Goal: Information Seeking & Learning: Learn about a topic

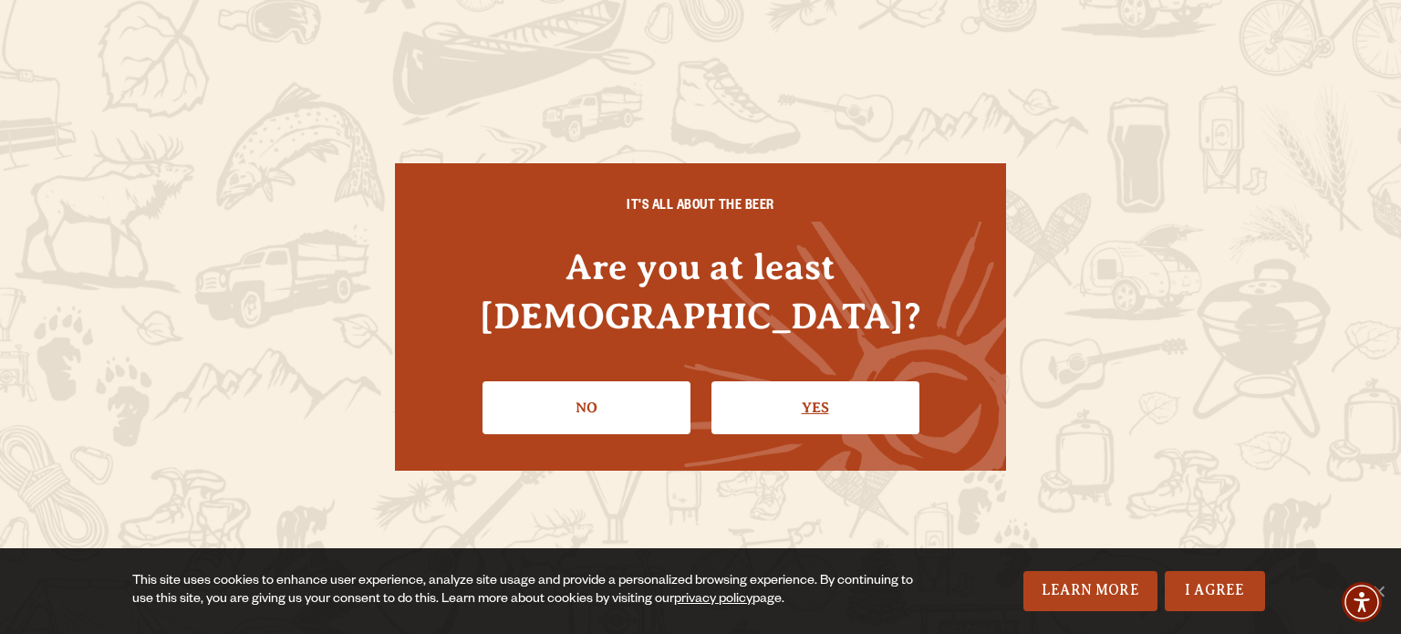
click at [776, 397] on link "Yes" at bounding box center [816, 407] width 208 height 53
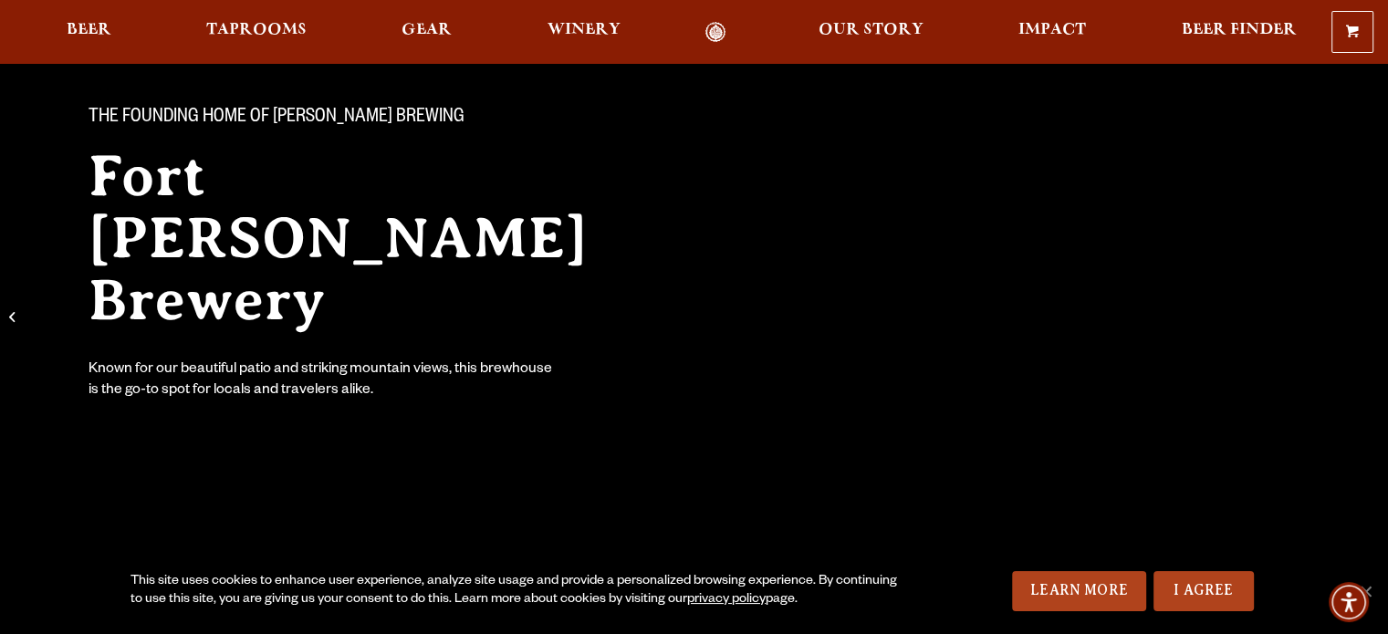
scroll to position [365, 0]
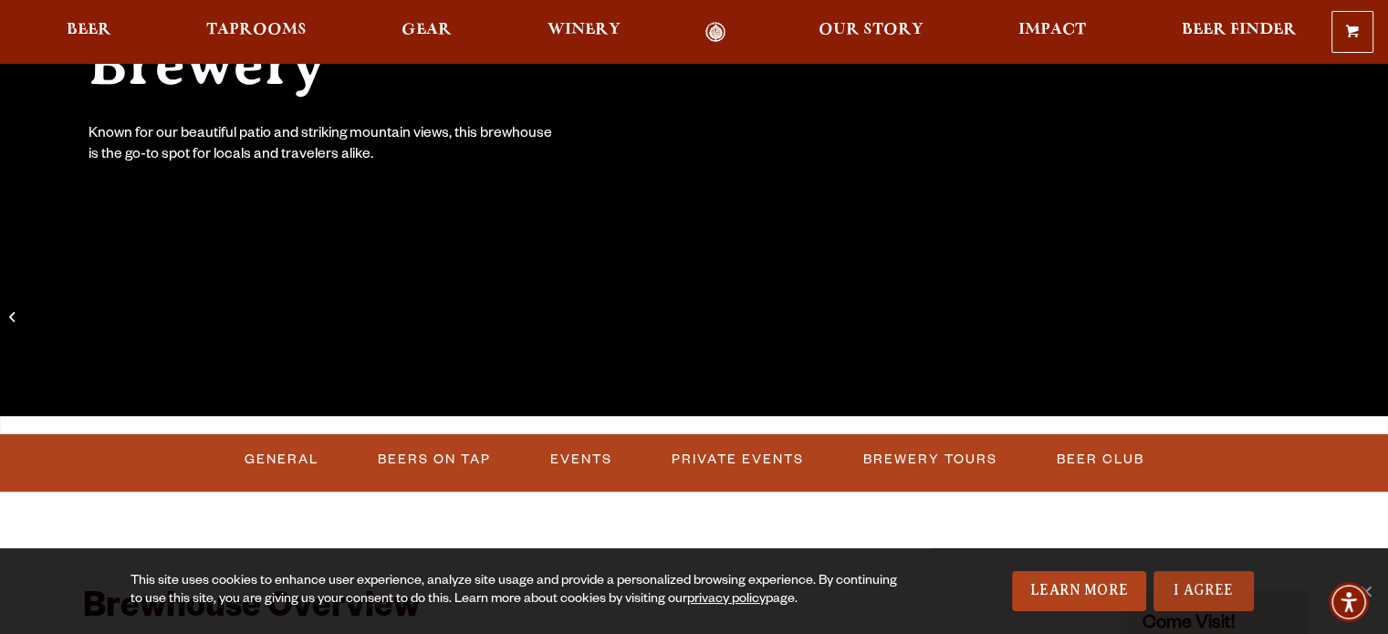
click at [1191, 589] on link "I Agree" at bounding box center [1203, 591] width 100 height 40
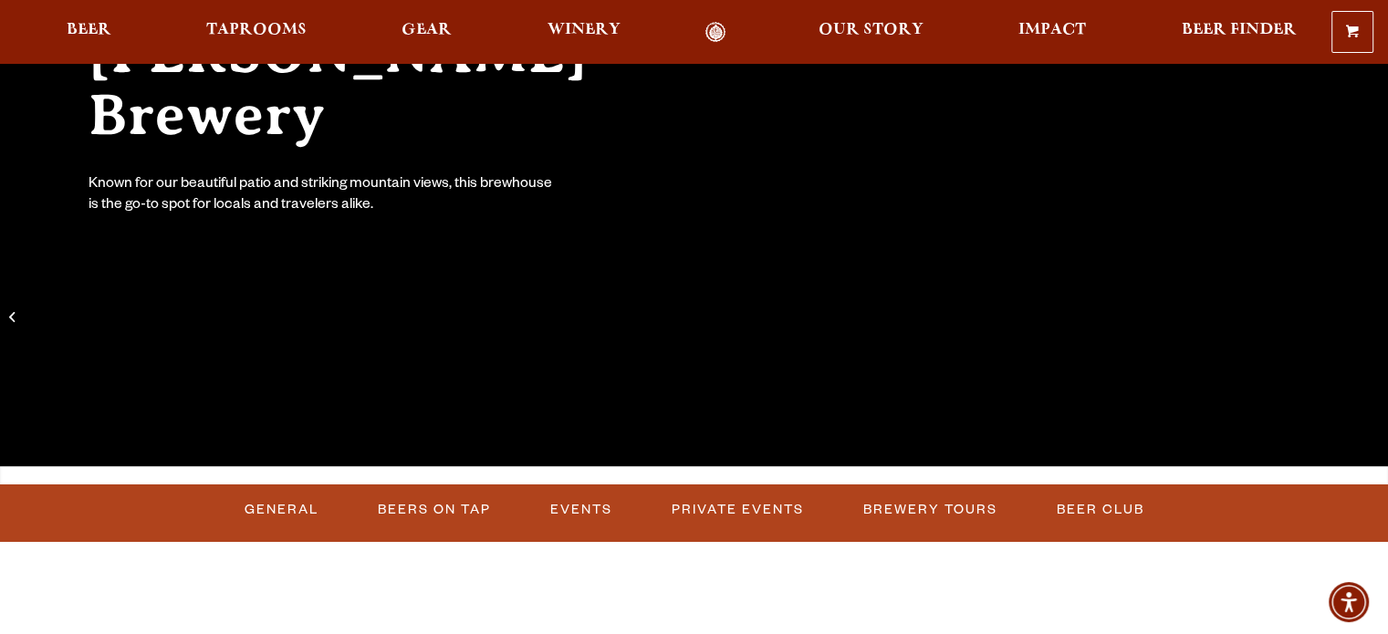
scroll to position [274, 0]
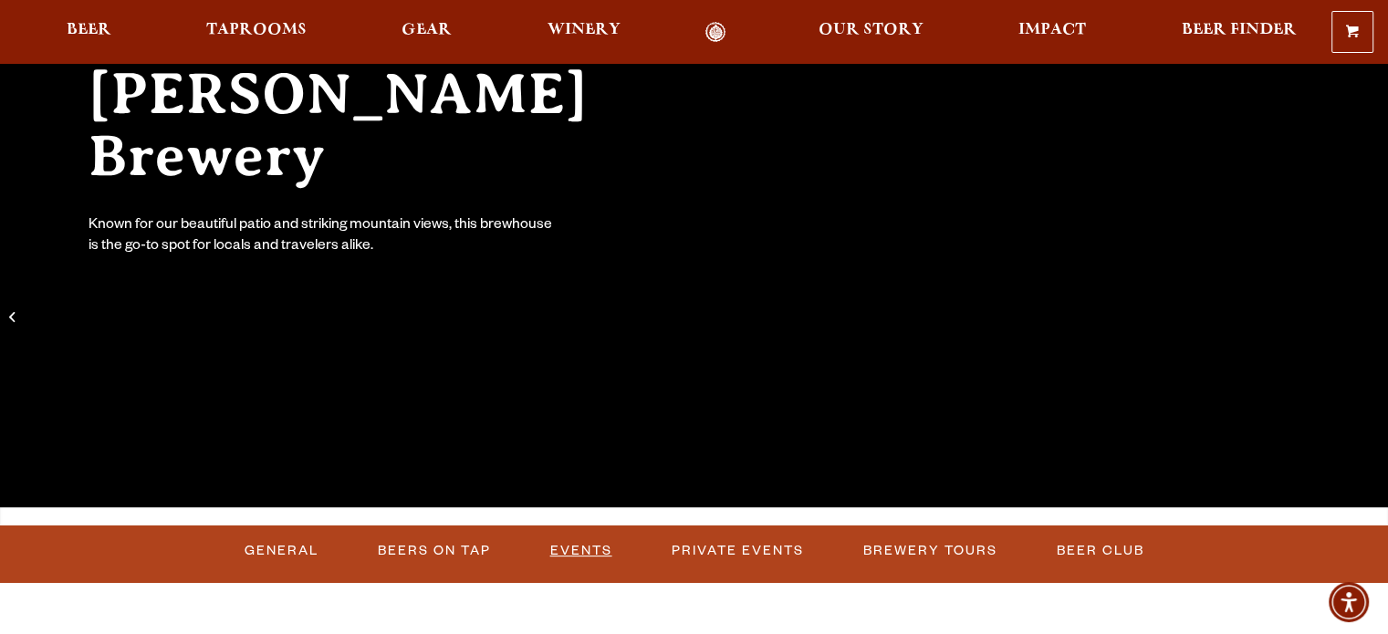
click at [589, 554] on link "Events" at bounding box center [581, 551] width 77 height 42
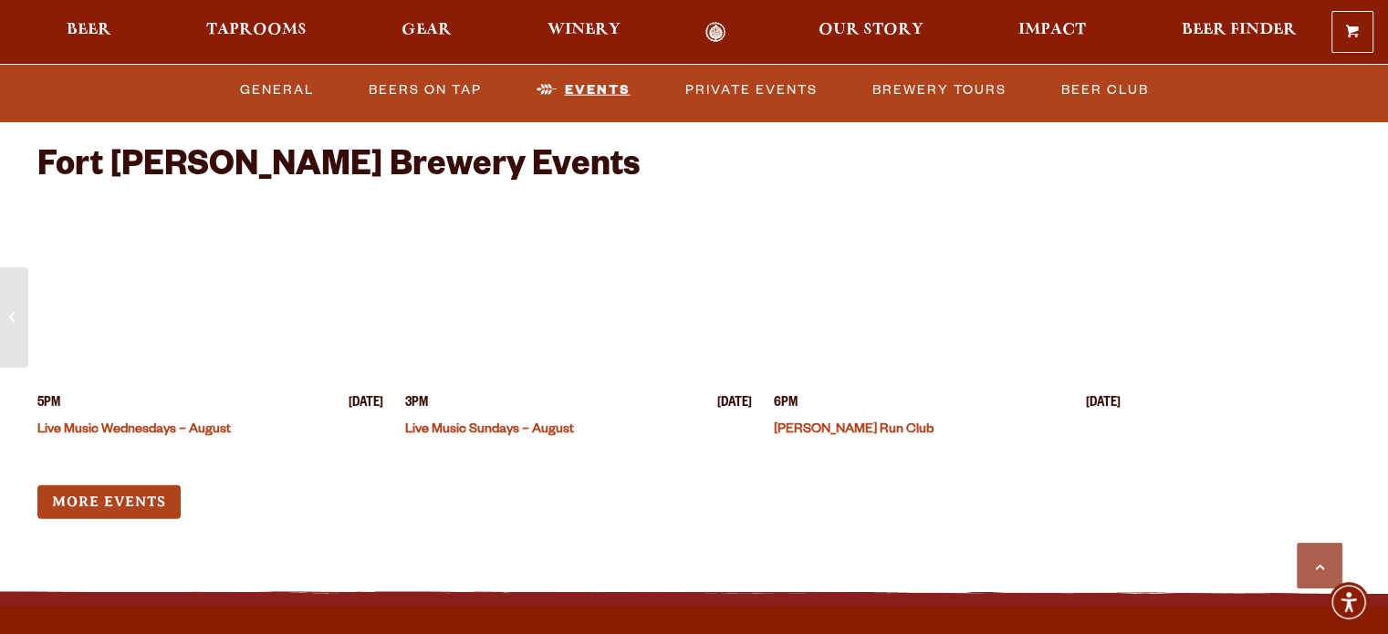
scroll to position [4510, 0]
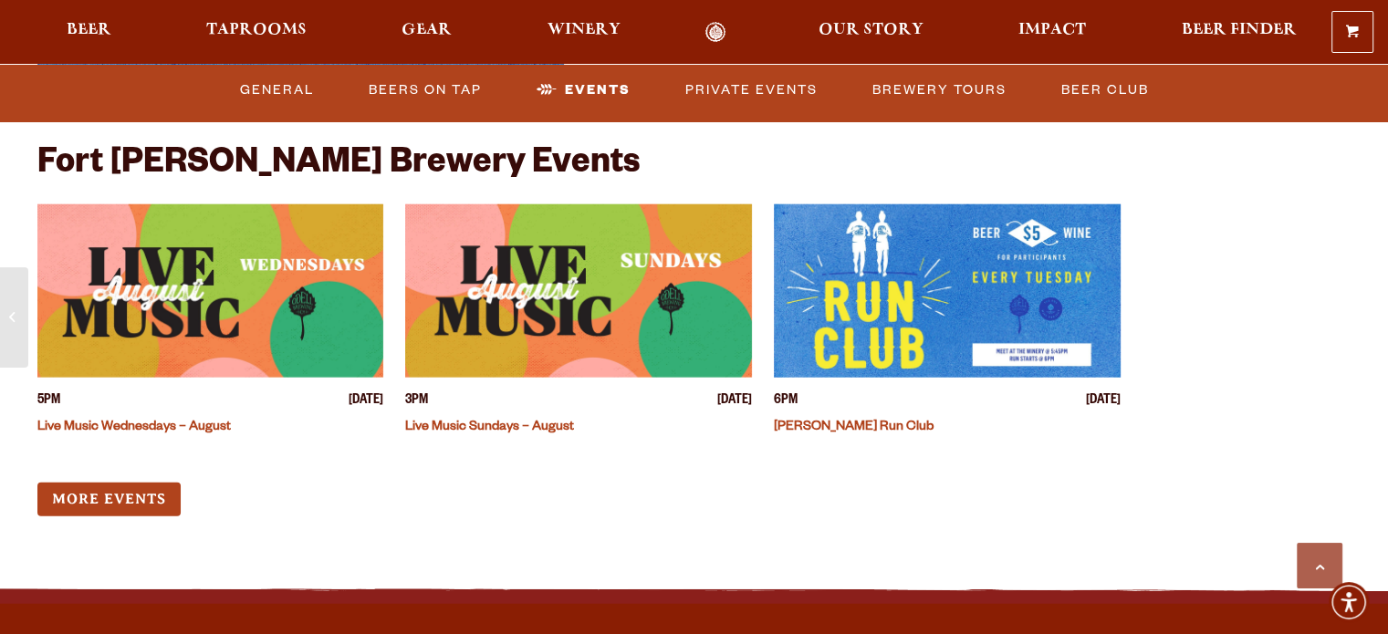
click at [298, 270] on img "View event details" at bounding box center [210, 290] width 347 height 173
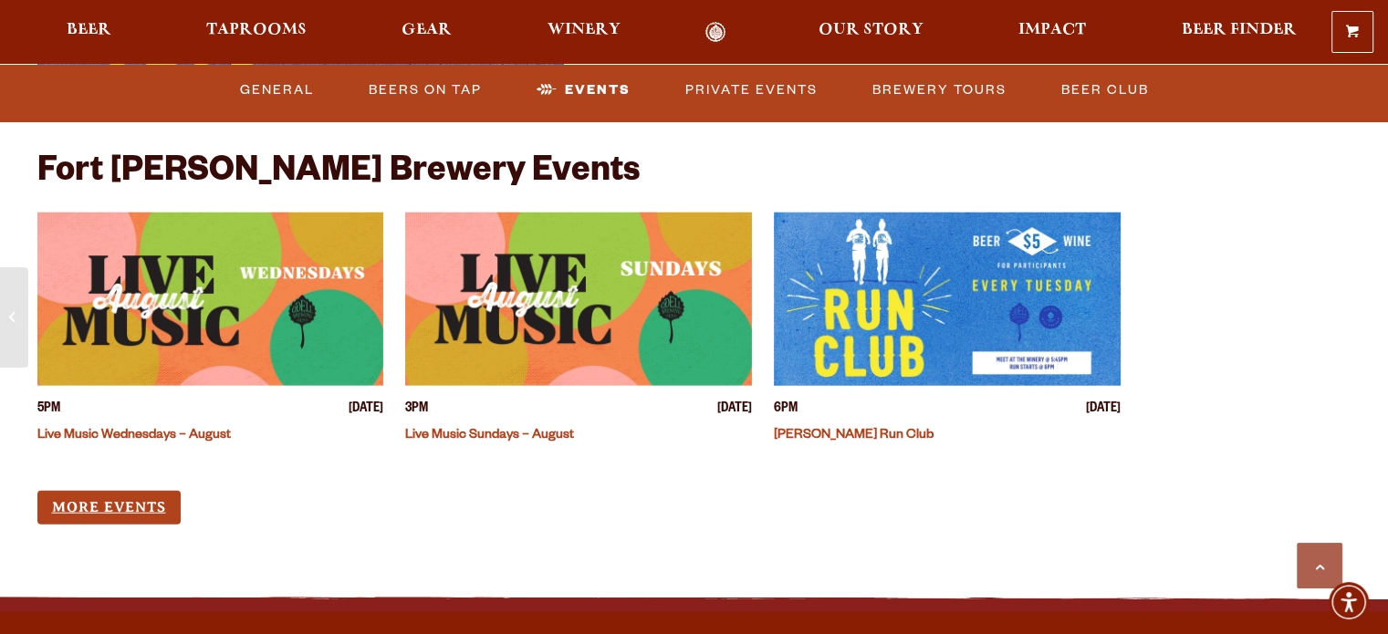
click at [146, 491] on link "More Events" at bounding box center [108, 508] width 143 height 34
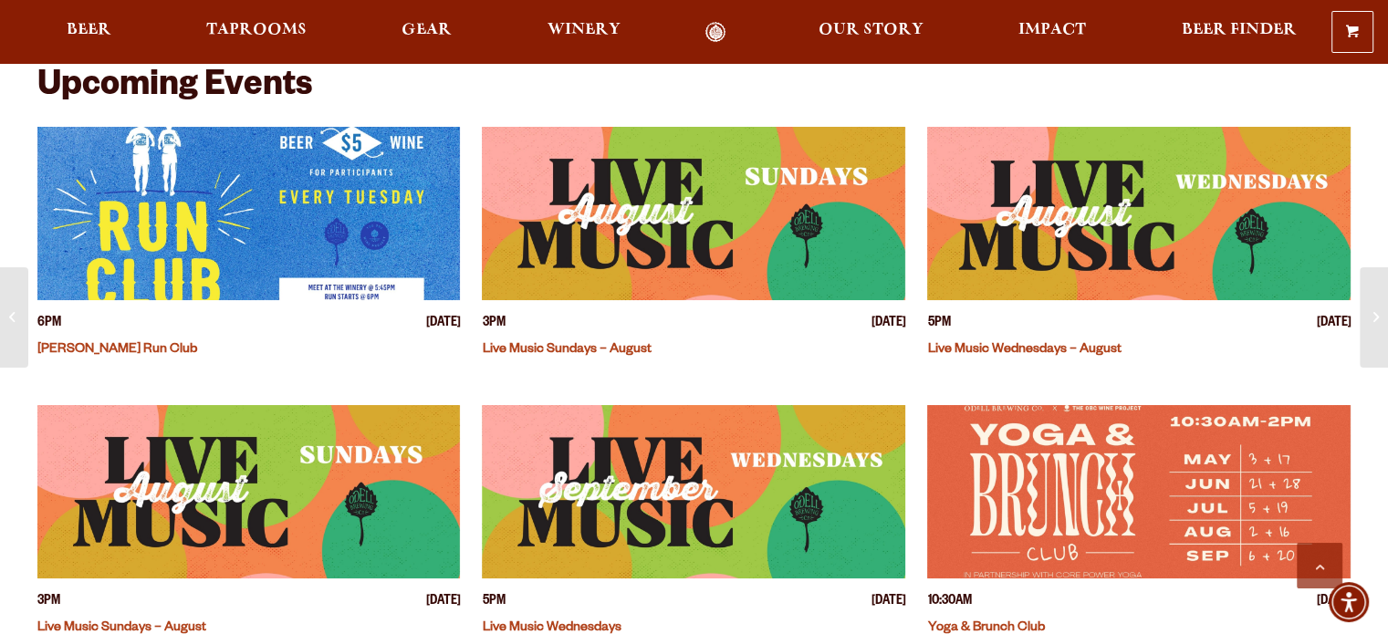
scroll to position [456, 0]
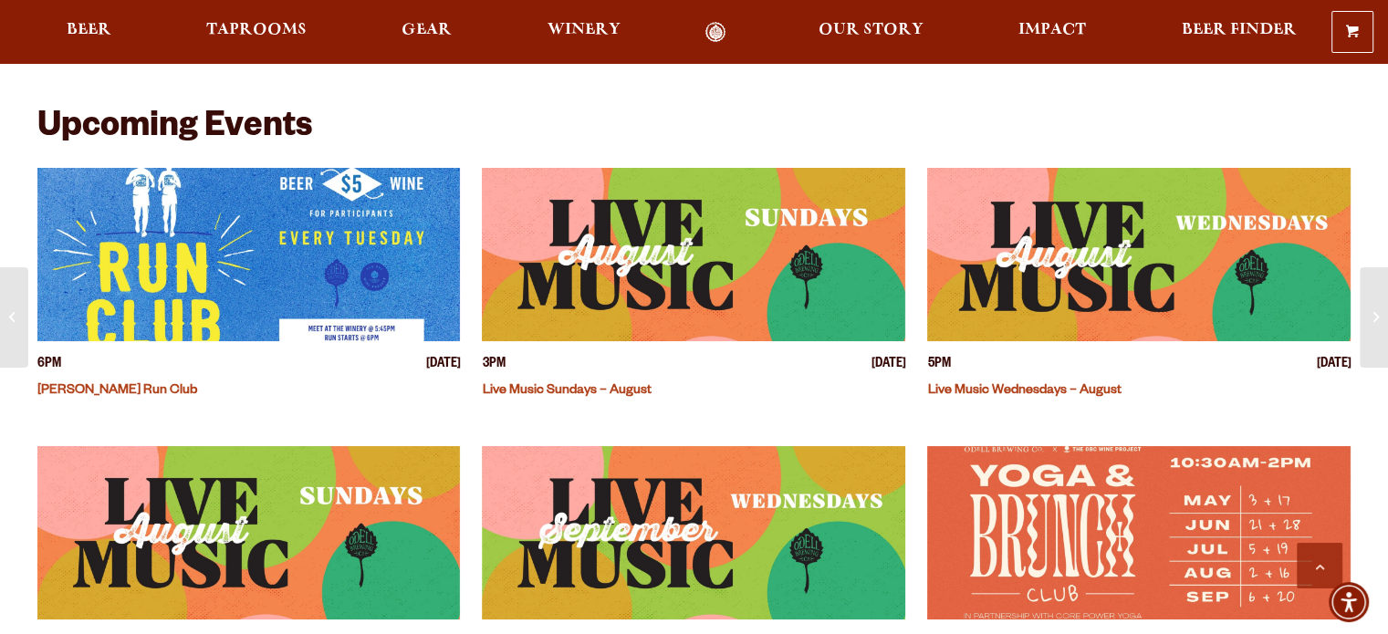
click at [653, 280] on img "View event details" at bounding box center [693, 254] width 423 height 173
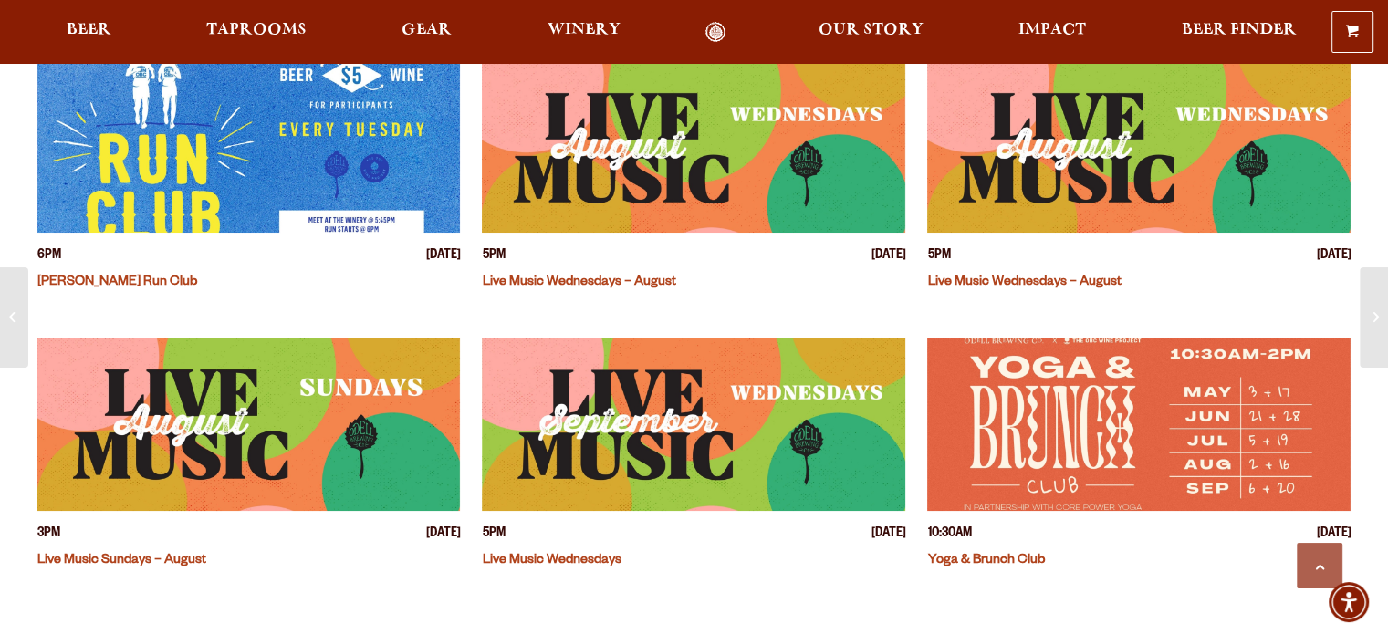
scroll to position [547, 0]
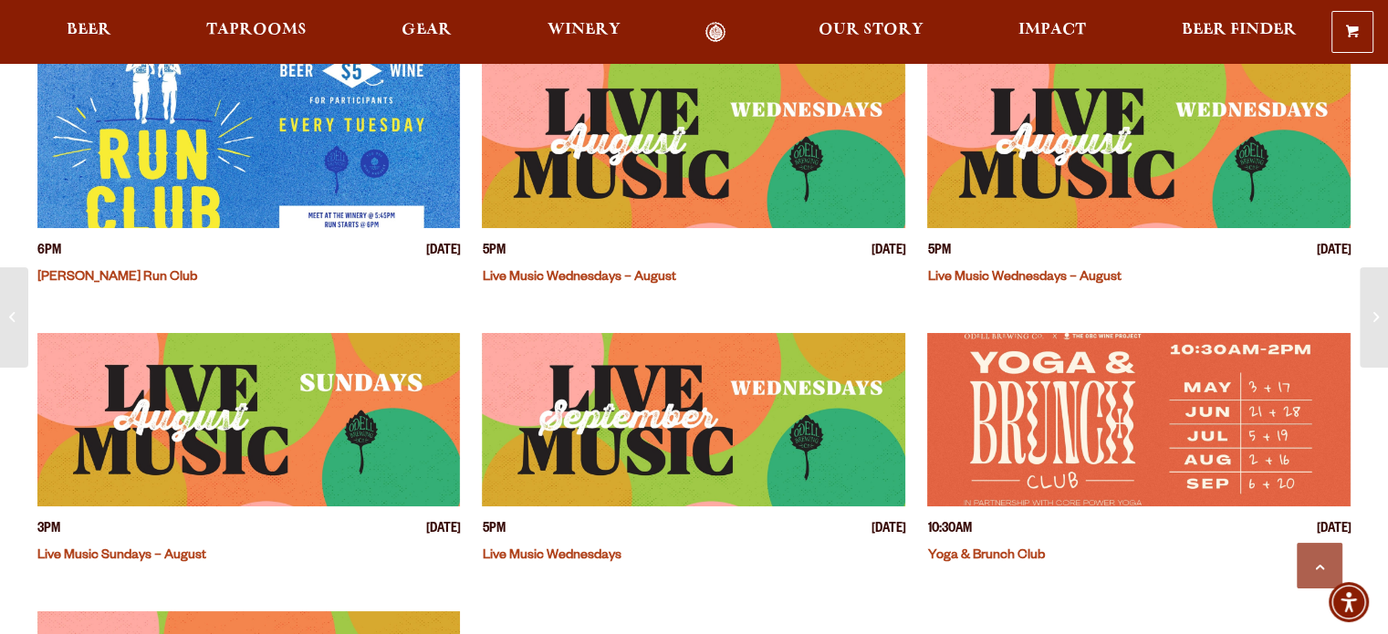
click at [627, 408] on img "View event details" at bounding box center [693, 419] width 423 height 173
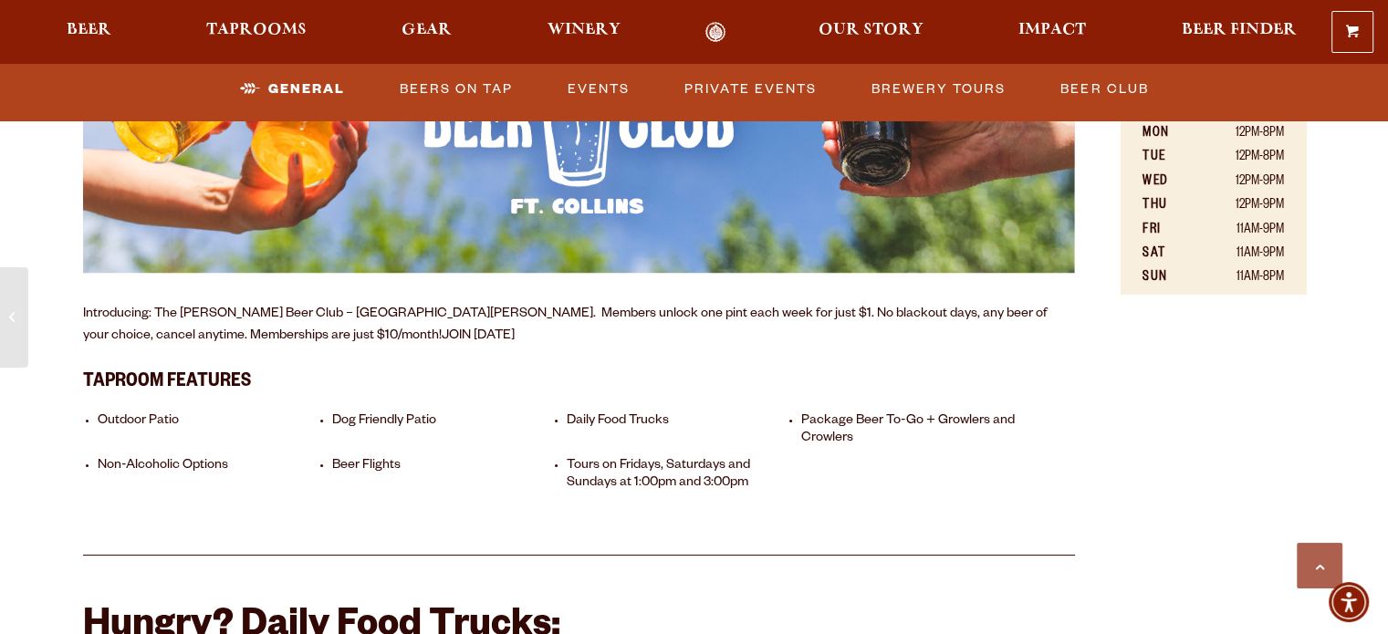
scroll to position [1095, 0]
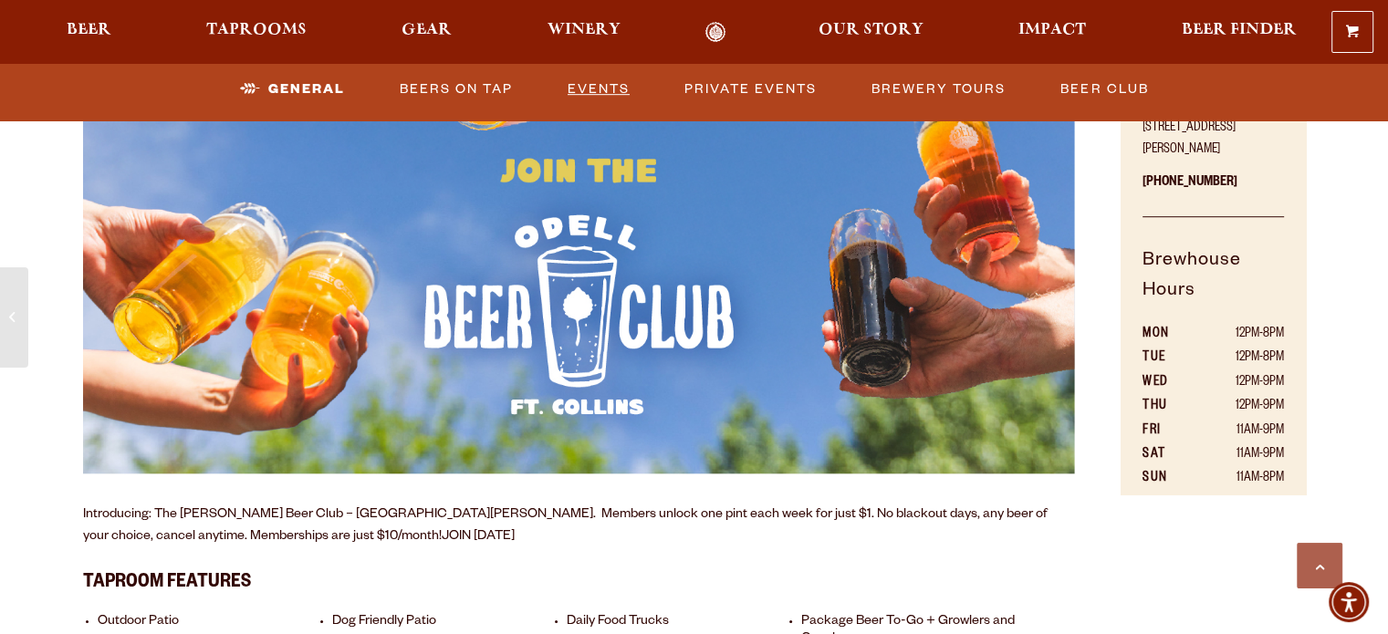
click at [586, 87] on link "Events" at bounding box center [598, 89] width 77 height 42
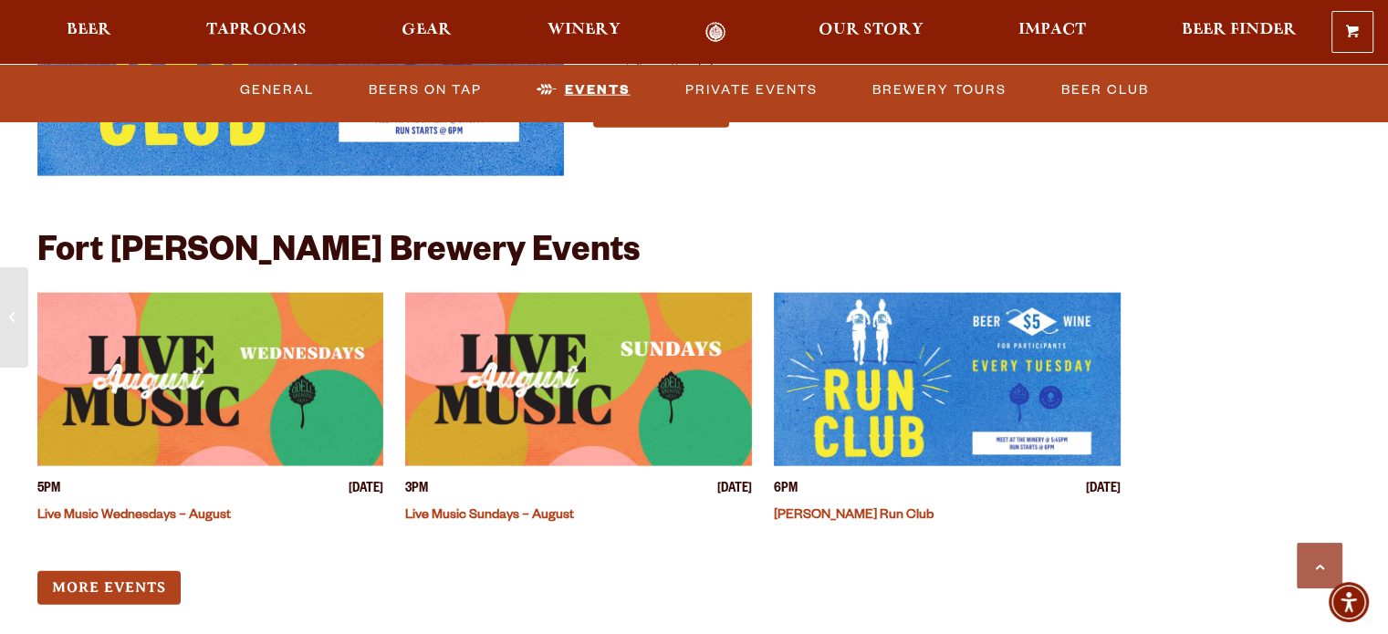
scroll to position [4419, 0]
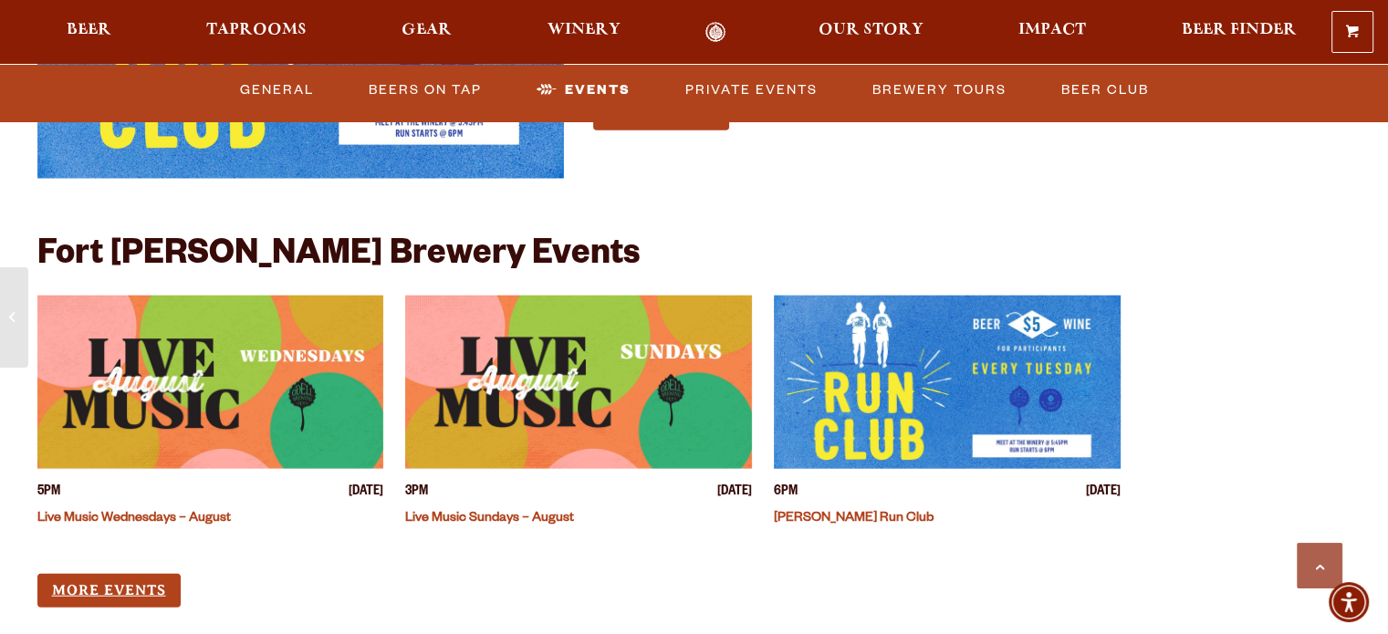
click at [156, 574] on link "More Events" at bounding box center [108, 591] width 143 height 34
